Goal: Transaction & Acquisition: Purchase product/service

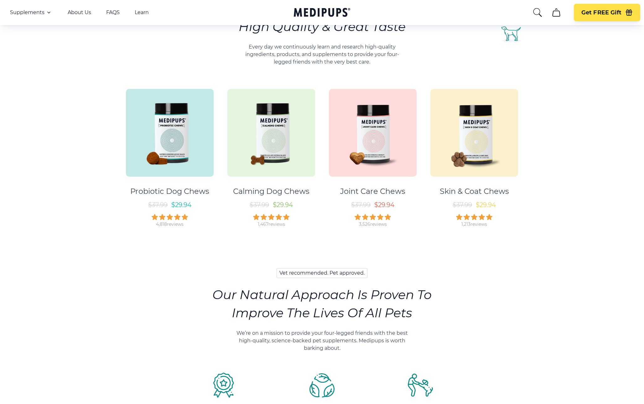
scroll to position [376, 0]
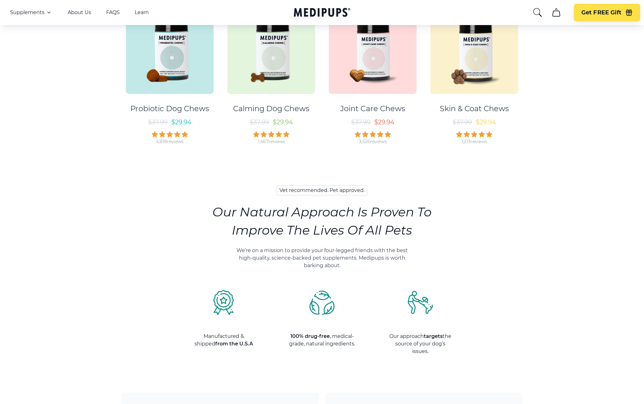
click at [181, 86] on img at bounding box center [170, 50] width 88 height 88
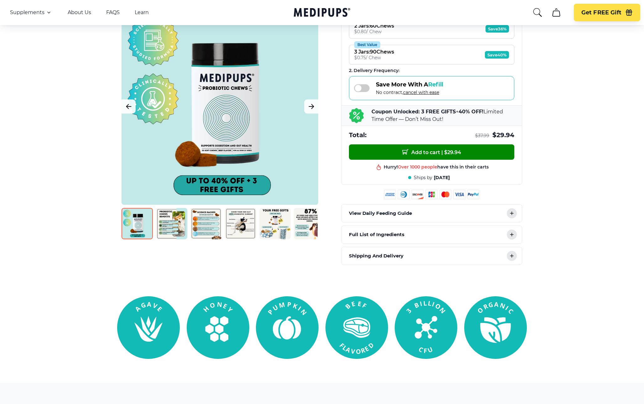
scroll to position [162, 0]
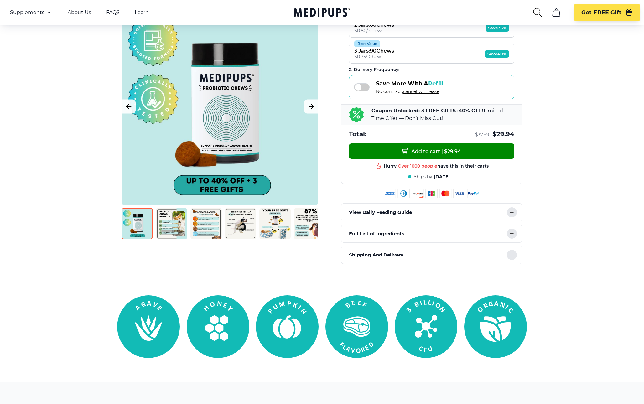
drag, startPoint x: 399, startPoint y: 174, endPoint x: 472, endPoint y: 175, distance: 73.0
click at [472, 175] on div "Add to cart | $ 29.94 Hurry! Over 1000 people have this in their carts Best pro…" at bounding box center [431, 163] width 180 height 40
drag, startPoint x: 409, startPoint y: 175, endPoint x: 463, endPoint y: 179, distance: 53.7
click at [463, 179] on div "Add to cart | $ 29.94 Hurry! Over 1000 people have this in their carts Best pro…" at bounding box center [431, 163] width 180 height 40
click at [440, 174] on span "[DATE]" at bounding box center [442, 177] width 16 height 6
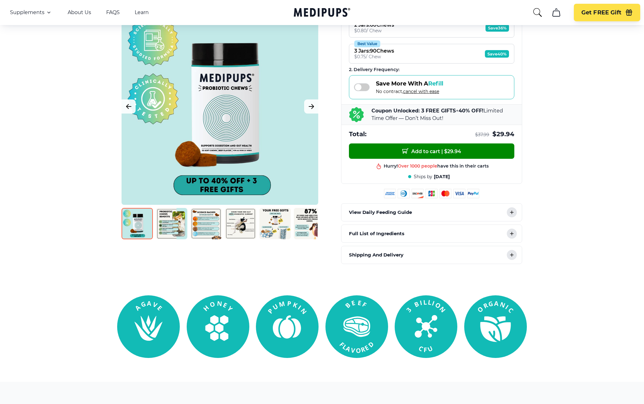
drag, startPoint x: 400, startPoint y: 163, endPoint x: 470, endPoint y: 166, distance: 70.8
click at [470, 166] on div "Hurry! Over 1000 people have this in their carts Best product in this shop 60 d…" at bounding box center [431, 178] width 165 height 30
drag, startPoint x: 394, startPoint y: 164, endPoint x: 470, endPoint y: 164, distance: 76.1
click at [470, 178] on div "60 day money back guarantee" at bounding box center [431, 182] width 165 height 8
drag, startPoint x: 399, startPoint y: 165, endPoint x: 470, endPoint y: 165, distance: 71.1
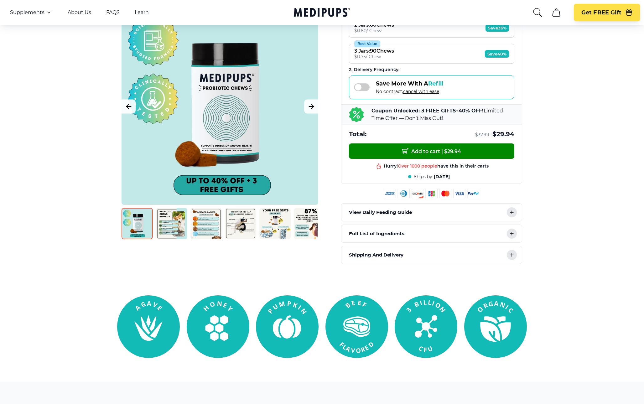
click at [470, 170] on div "Best product in this shop" at bounding box center [431, 174] width 165 height 8
drag, startPoint x: 374, startPoint y: 162, endPoint x: 518, endPoint y: 169, distance: 144.2
click at [518, 169] on div "Add to cart | $ 29.94 Hurry! Over 1000 people have this in their carts Best pro…" at bounding box center [431, 163] width 180 height 40
click at [482, 173] on div "Add to cart | $ 29.94 Hurry! Over 1000 people have this in their carts Best pro…" at bounding box center [431, 163] width 180 height 40
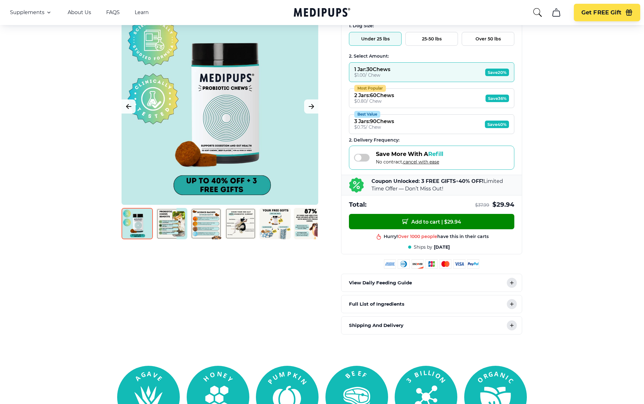
scroll to position [96, 0]
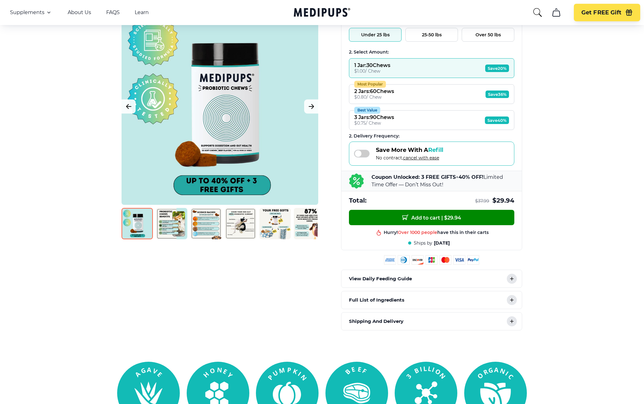
click at [363, 153] on span at bounding box center [362, 154] width 16 height 8
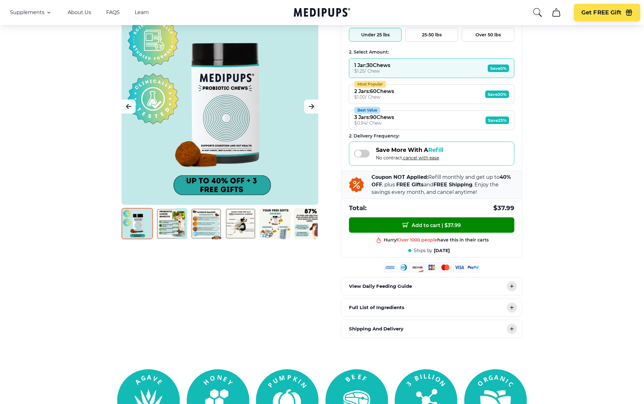
click at [363, 153] on span at bounding box center [362, 154] width 16 height 8
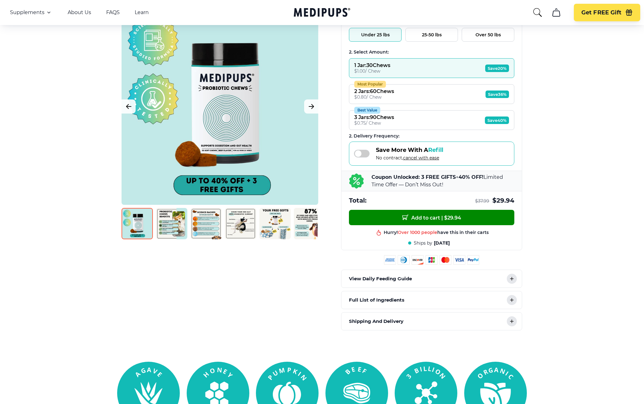
click at [363, 153] on span at bounding box center [362, 154] width 16 height 8
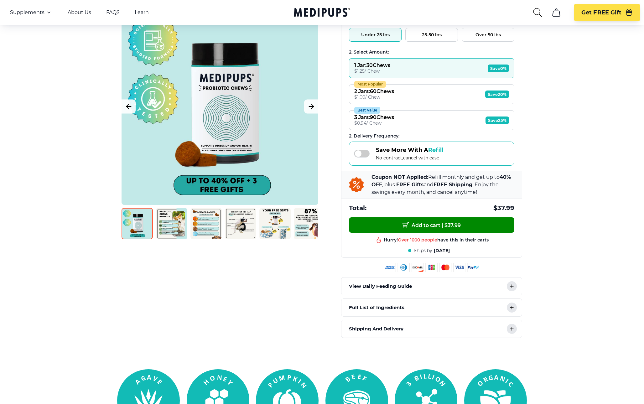
click at [363, 153] on span at bounding box center [362, 154] width 16 height 8
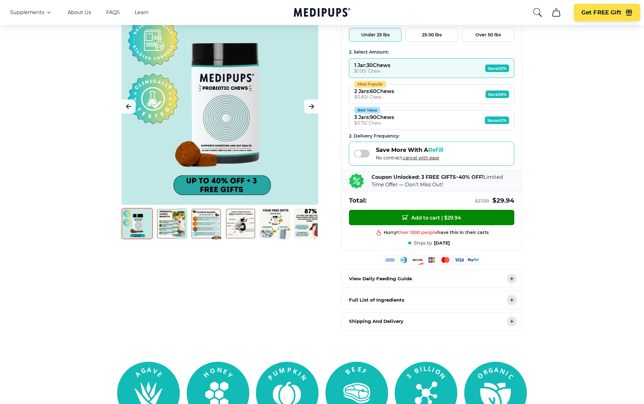
click at [363, 153] on span at bounding box center [362, 154] width 16 height 8
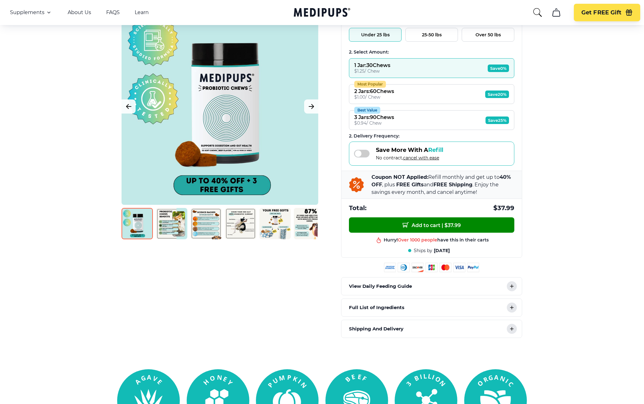
click at [363, 153] on span at bounding box center [362, 154] width 16 height 8
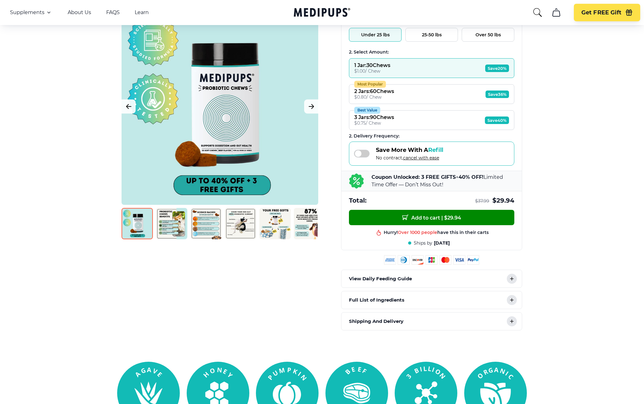
click at [363, 153] on span at bounding box center [362, 154] width 16 height 8
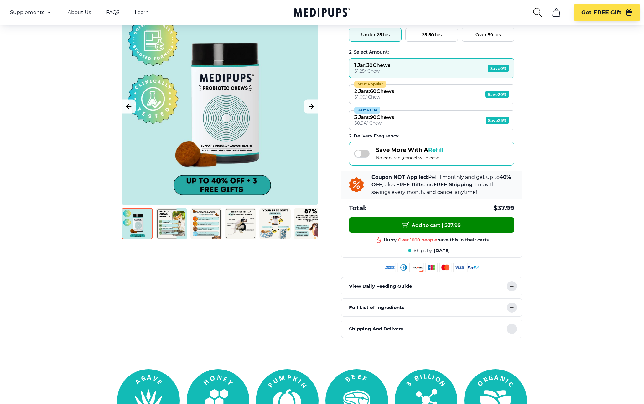
click at [361, 154] on span at bounding box center [362, 154] width 16 height 8
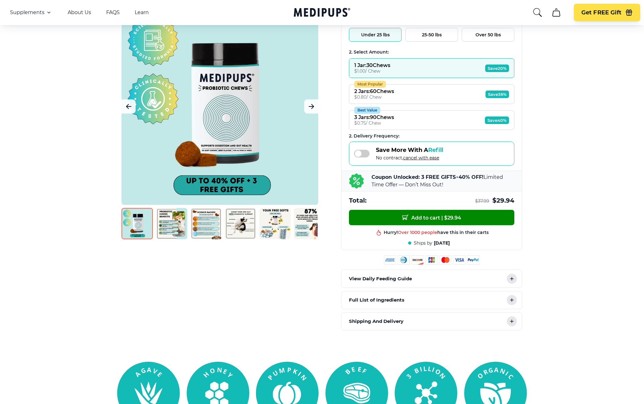
click at [361, 157] on div "Save More With A Refill No contract, cancel with ease" at bounding box center [398, 154] width 89 height 14
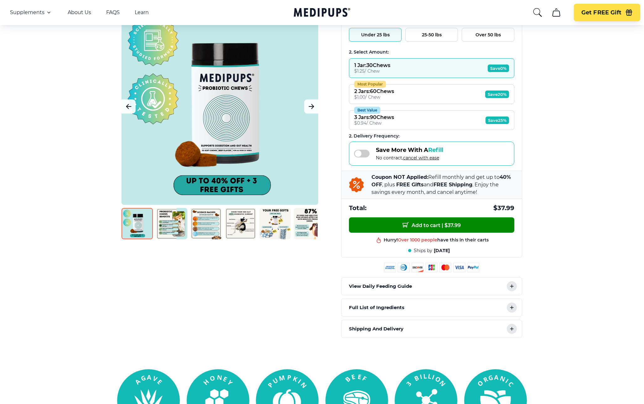
scroll to position [111, 0]
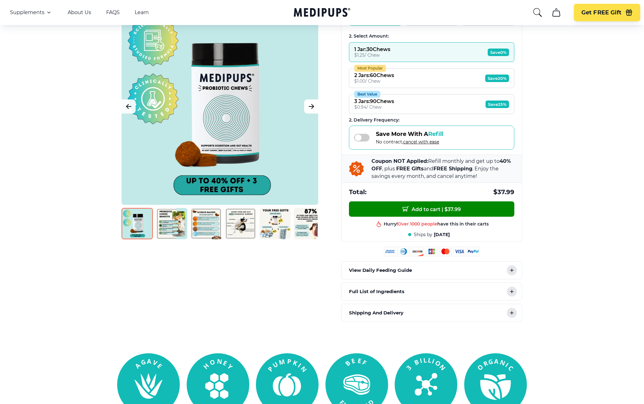
click at [313, 111] on button "Next Image" at bounding box center [311, 106] width 14 height 14
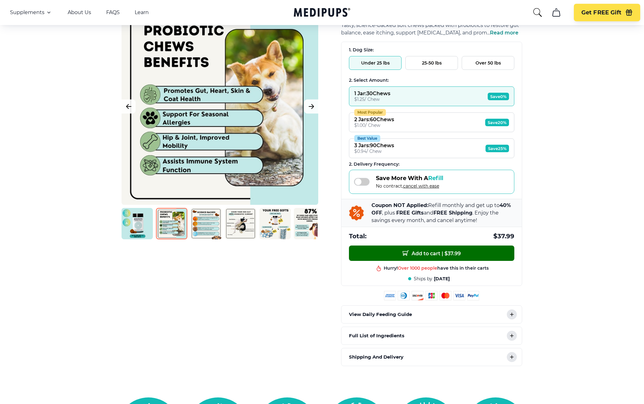
scroll to position [140, 0]
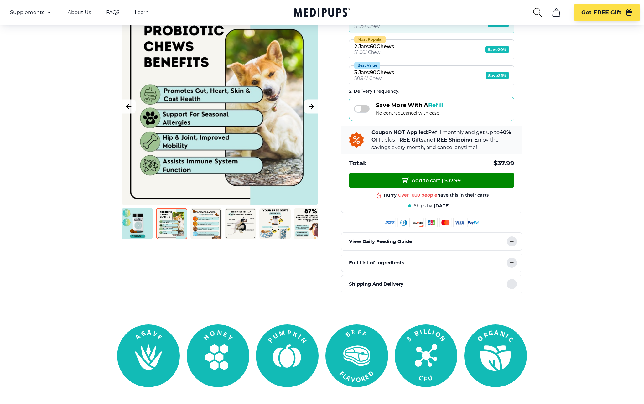
click at [507, 234] on div "View Daily Feeding Guide" at bounding box center [431, 242] width 180 height 18
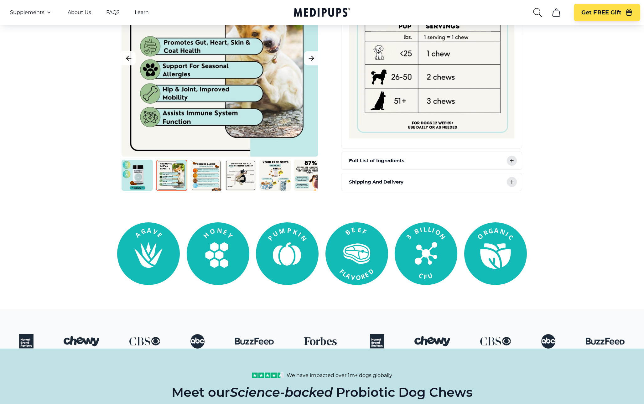
scroll to position [436, 0]
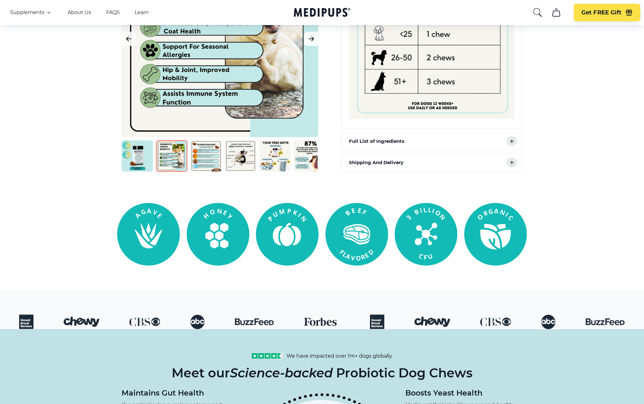
click at [512, 143] on icon at bounding box center [512, 142] width 8 height 8
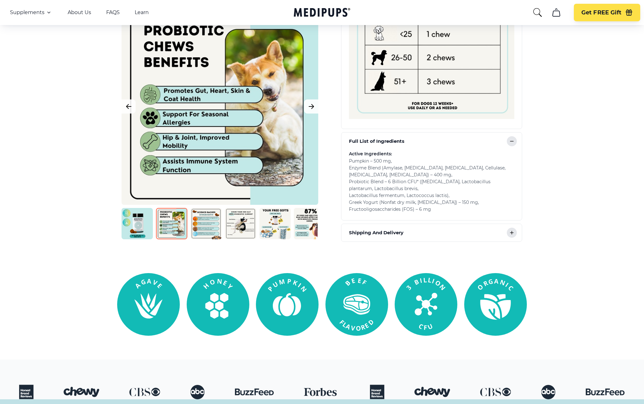
click at [510, 238] on div "Shipping And Delivery" at bounding box center [431, 233] width 180 height 18
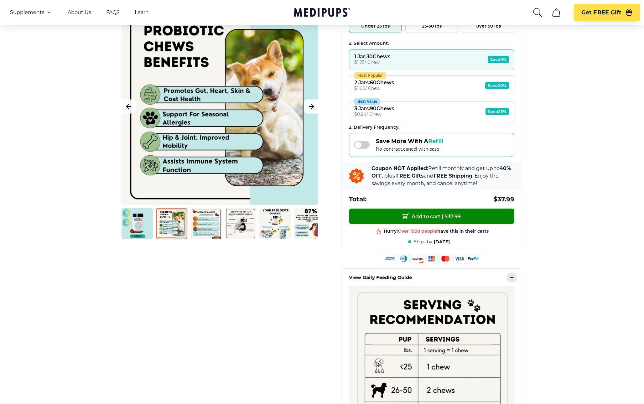
scroll to position [0, 0]
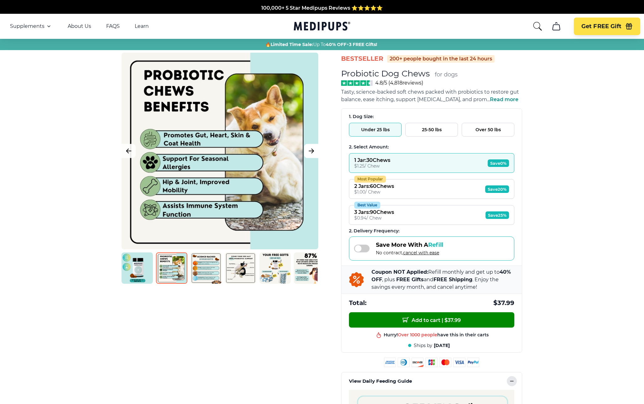
click at [309, 153] on icon "Next Image" at bounding box center [312, 151] width 8 height 8
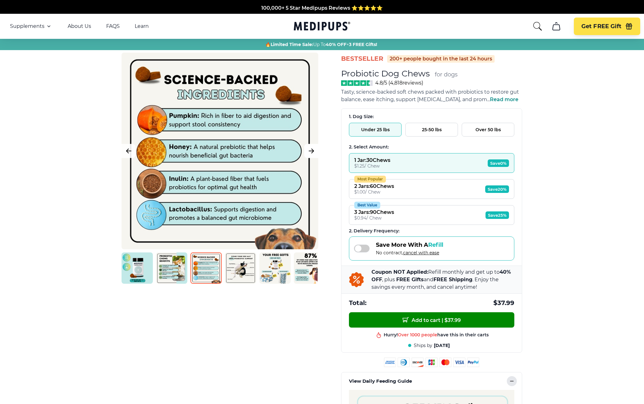
click at [309, 153] on icon "Next Image" at bounding box center [312, 151] width 8 height 8
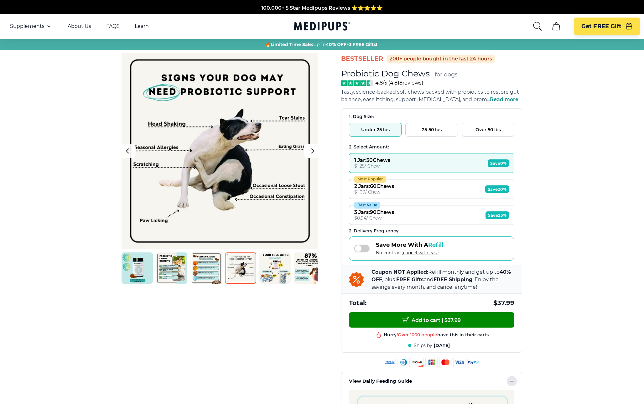
click at [309, 153] on icon "Next Image" at bounding box center [312, 151] width 8 height 8
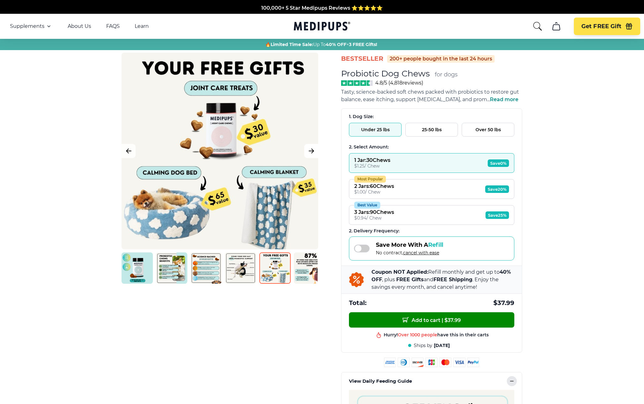
click at [309, 153] on icon "Next Image" at bounding box center [312, 151] width 8 height 8
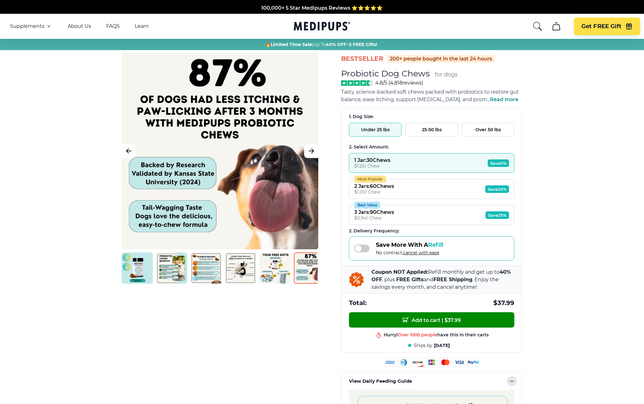
click at [309, 153] on icon "Next Image" at bounding box center [312, 151] width 8 height 8
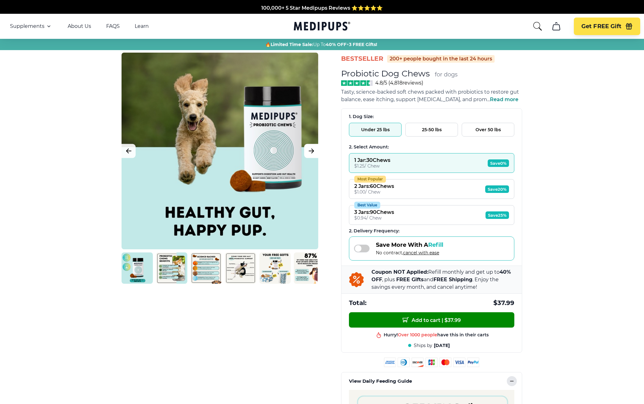
click at [309, 153] on icon "Next Image" at bounding box center [312, 151] width 8 height 8
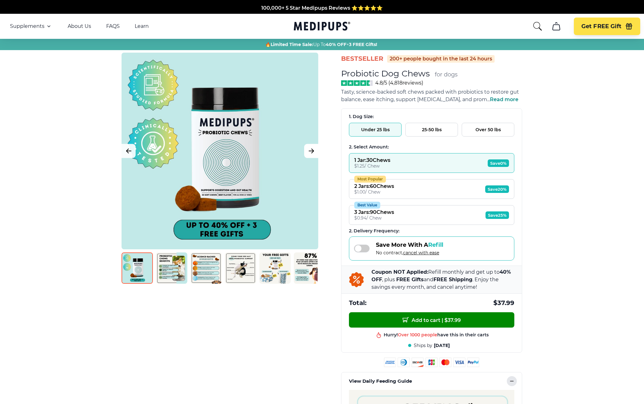
click at [309, 153] on icon "Next Image" at bounding box center [312, 151] width 8 height 8
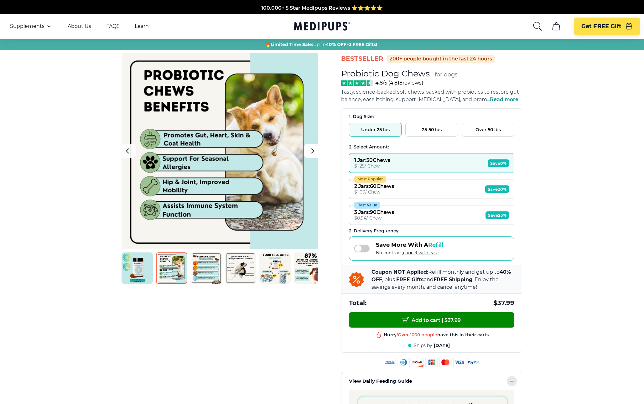
click at [309, 153] on icon "Next Image" at bounding box center [312, 151] width 8 height 8
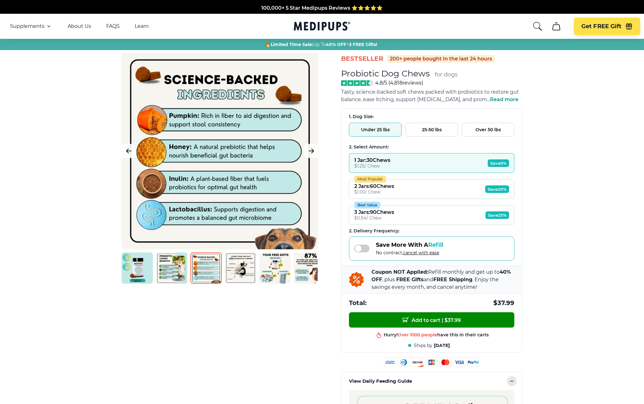
click at [146, 278] on img at bounding box center [137, 267] width 31 height 31
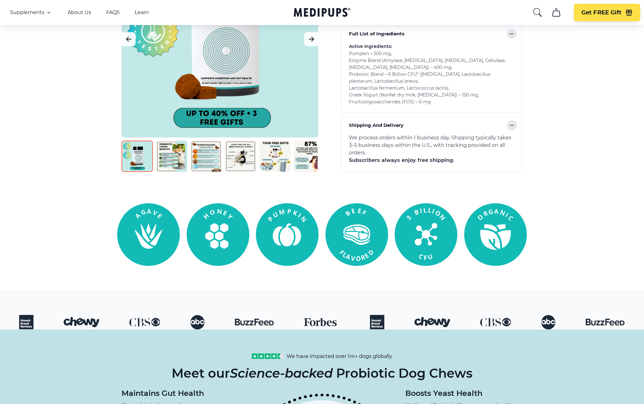
scroll to position [389, 0]
